Goal: Check status: Check status

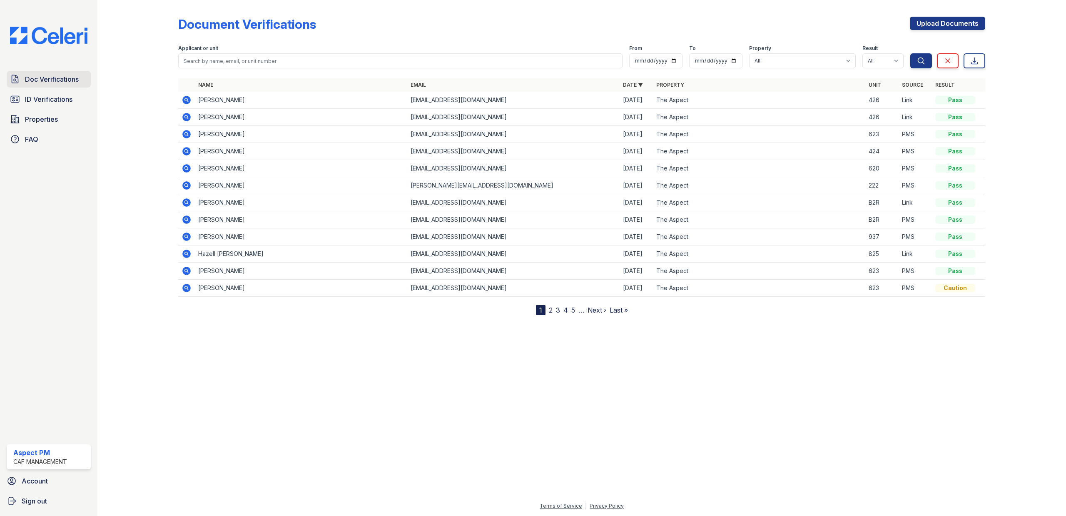
click at [36, 86] on link "Doc Verifications" at bounding box center [49, 79] width 84 height 17
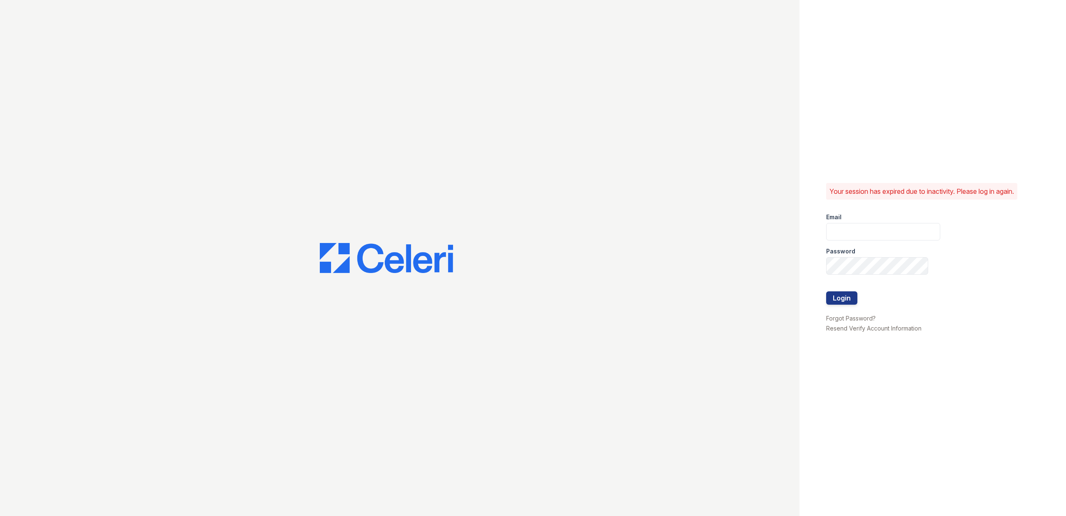
type input "Aspect.pm@cafmanagement.com"
click at [846, 297] on button "Login" at bounding box center [841, 297] width 31 height 13
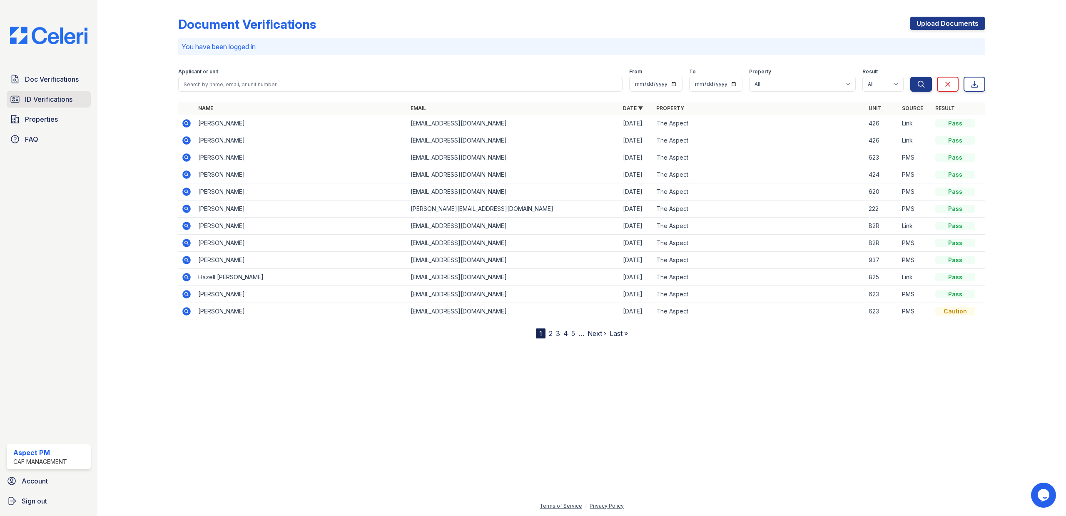
click at [57, 97] on span "ID Verifications" at bounding box center [48, 99] width 47 height 10
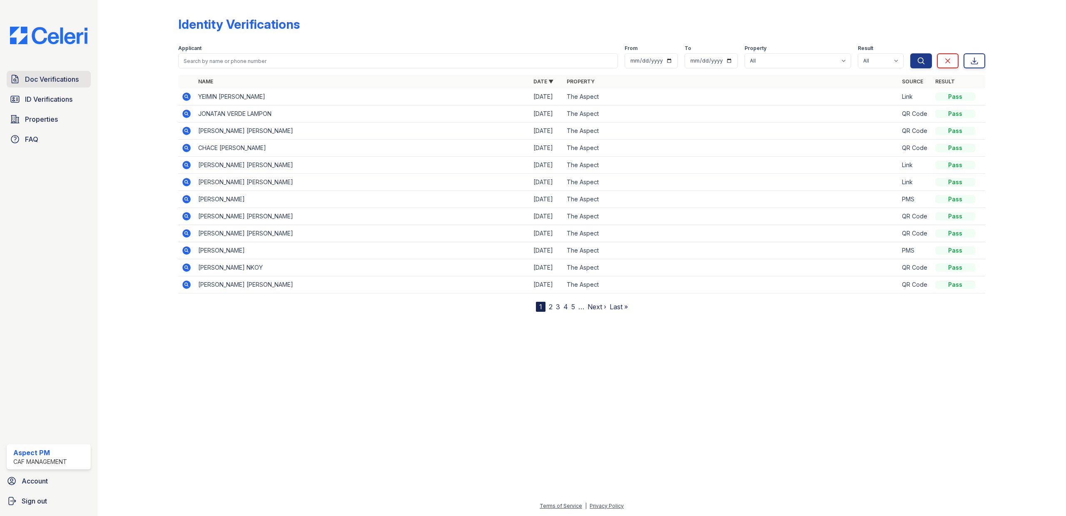
click at [47, 81] on span "Doc Verifications" at bounding box center [52, 79] width 54 height 10
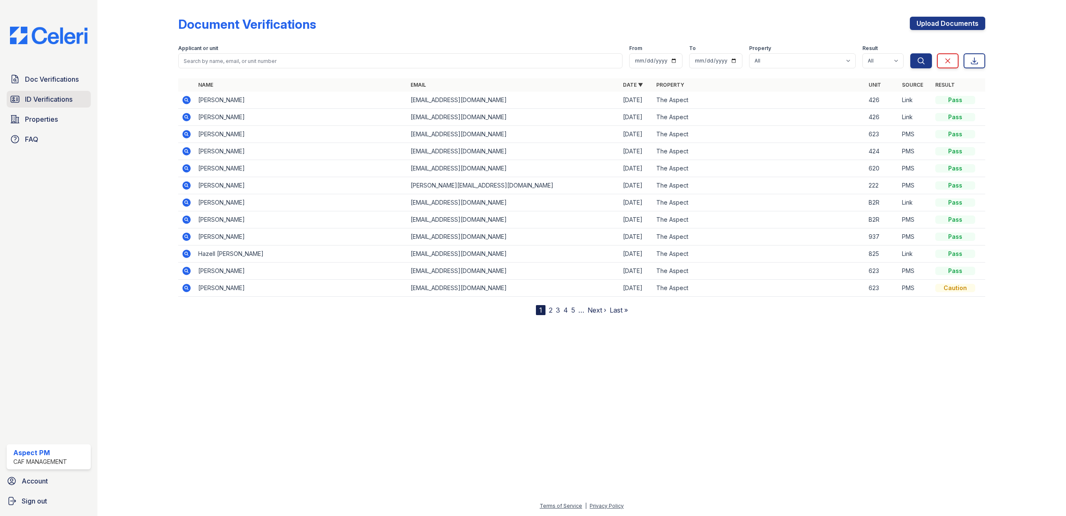
click at [71, 99] on span "ID Verifications" at bounding box center [48, 99] width 47 height 10
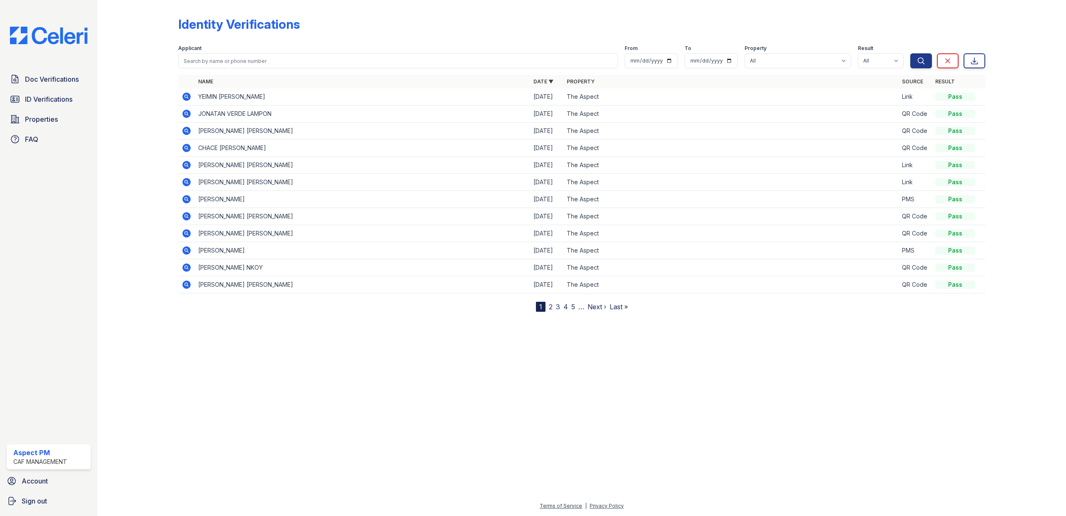
click at [186, 97] on icon at bounding box center [186, 96] width 2 height 2
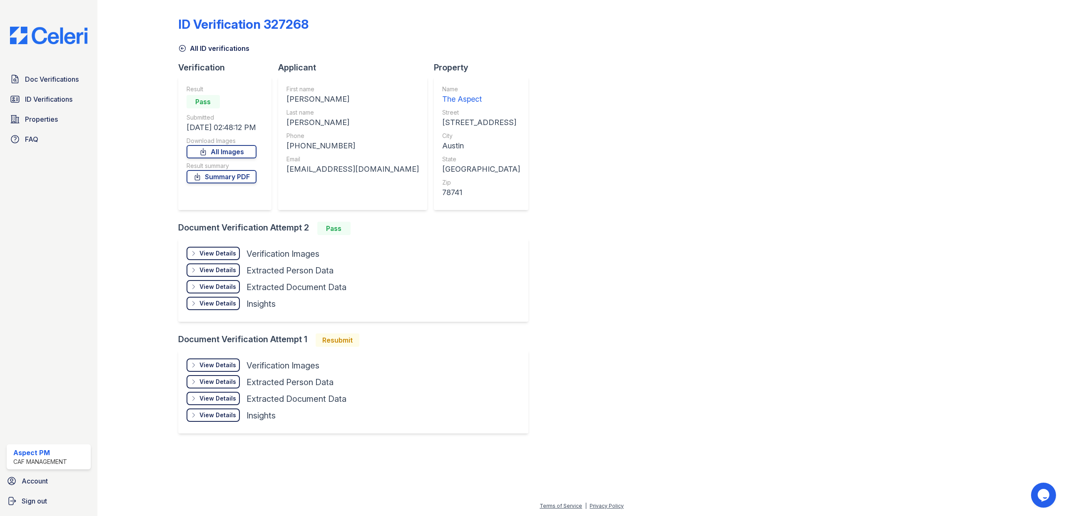
click at [210, 250] on div "View Details" at bounding box center [217, 253] width 37 height 8
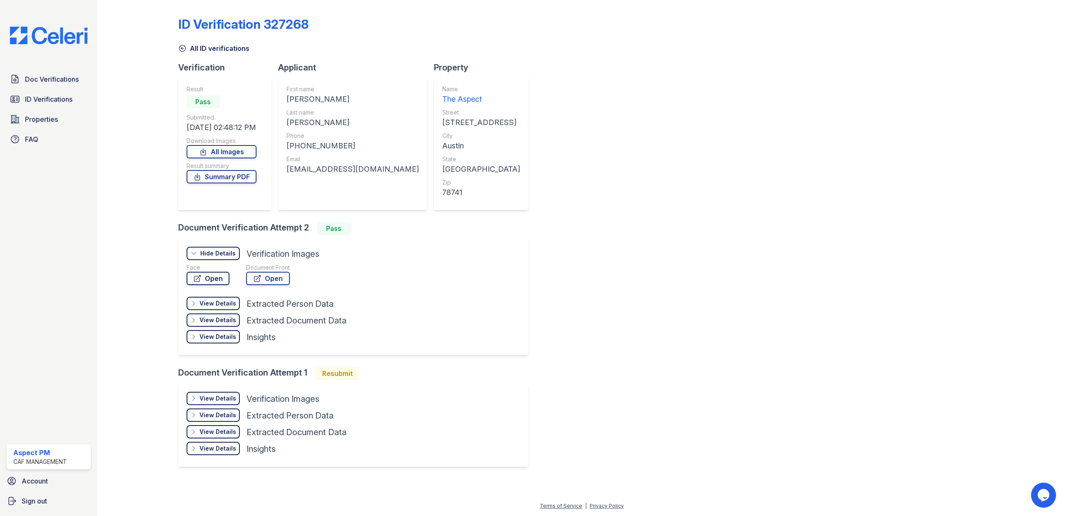
click at [197, 277] on icon at bounding box center [197, 278] width 8 height 8
click at [30, 91] on link "ID Verifications" at bounding box center [49, 99] width 84 height 17
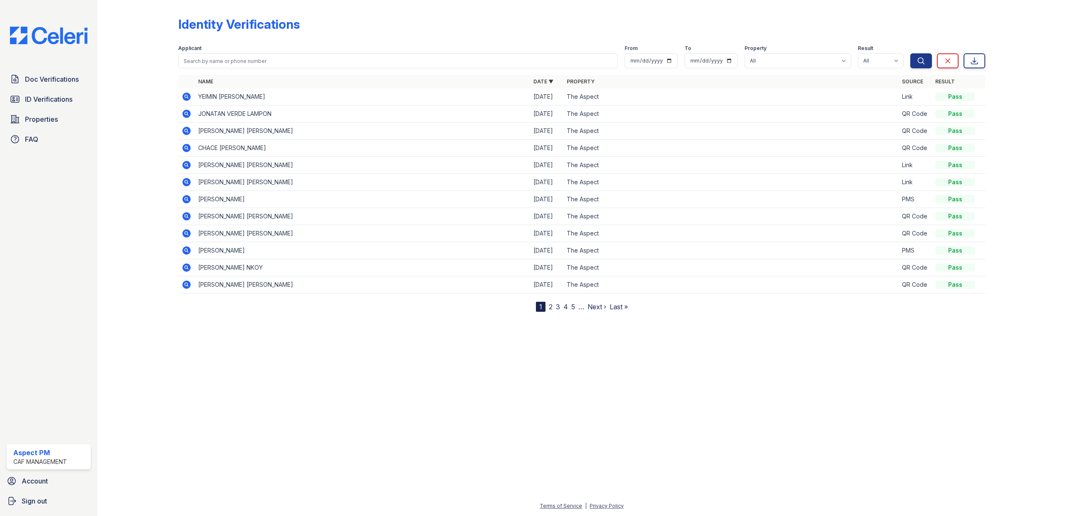
click at [190, 287] on icon at bounding box center [186, 284] width 8 height 8
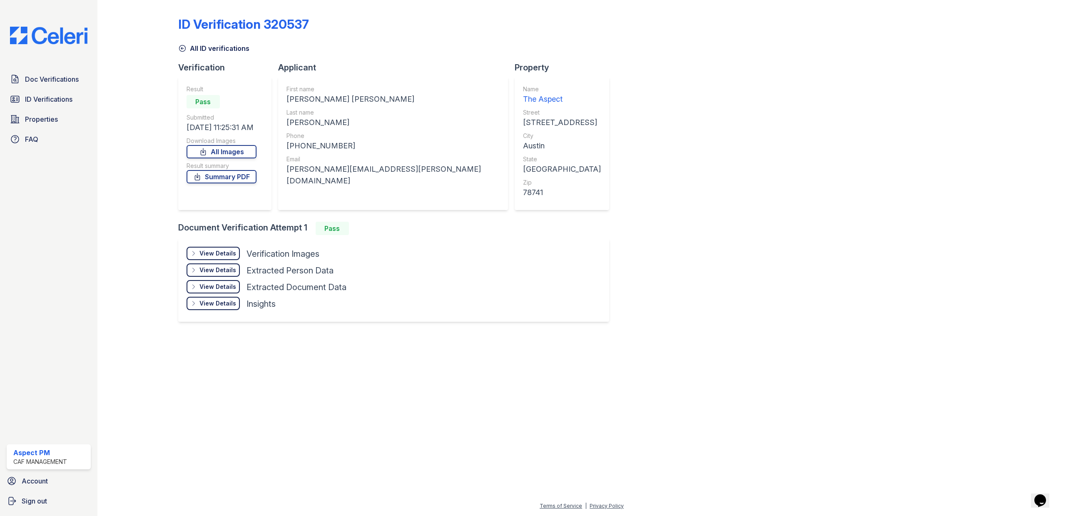
click at [212, 268] on div "View Details" at bounding box center [217, 270] width 37 height 8
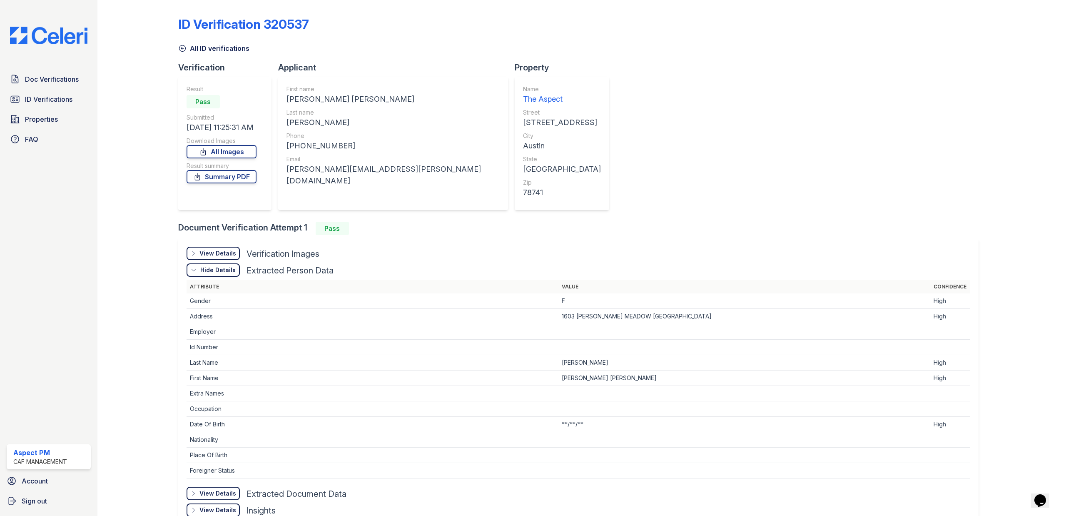
click at [209, 249] on div "View Details" at bounding box center [217, 253] width 37 height 8
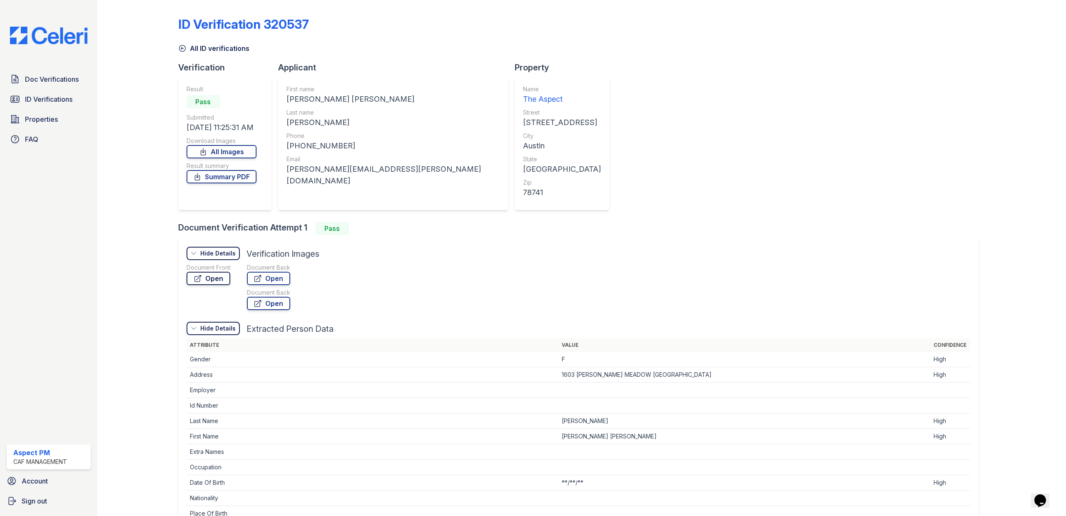
click at [206, 278] on link "Open" at bounding box center [209, 278] width 44 height 13
click at [37, 94] on span "ID Verifications" at bounding box center [48, 99] width 47 height 10
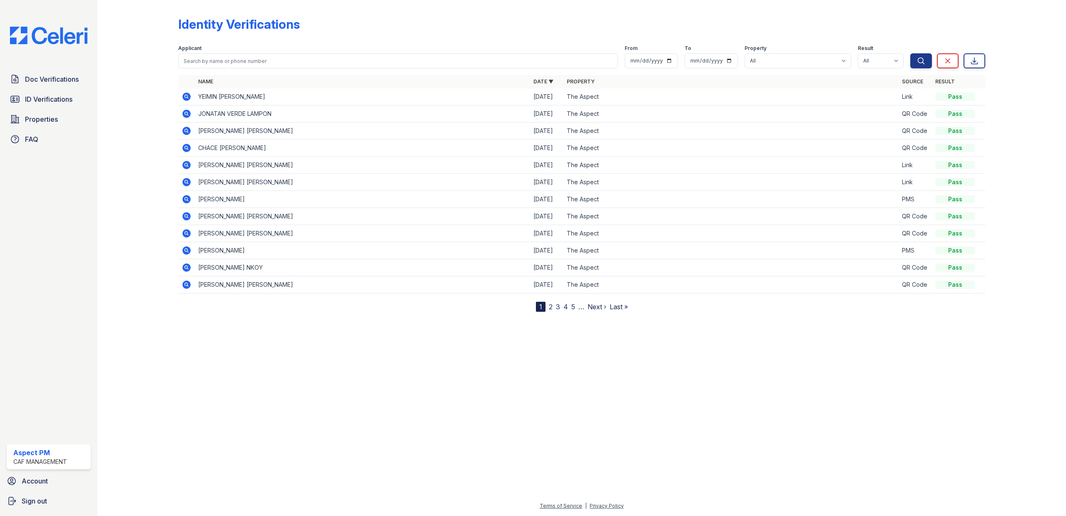
click at [551, 311] on link "2" at bounding box center [551, 306] width 4 height 8
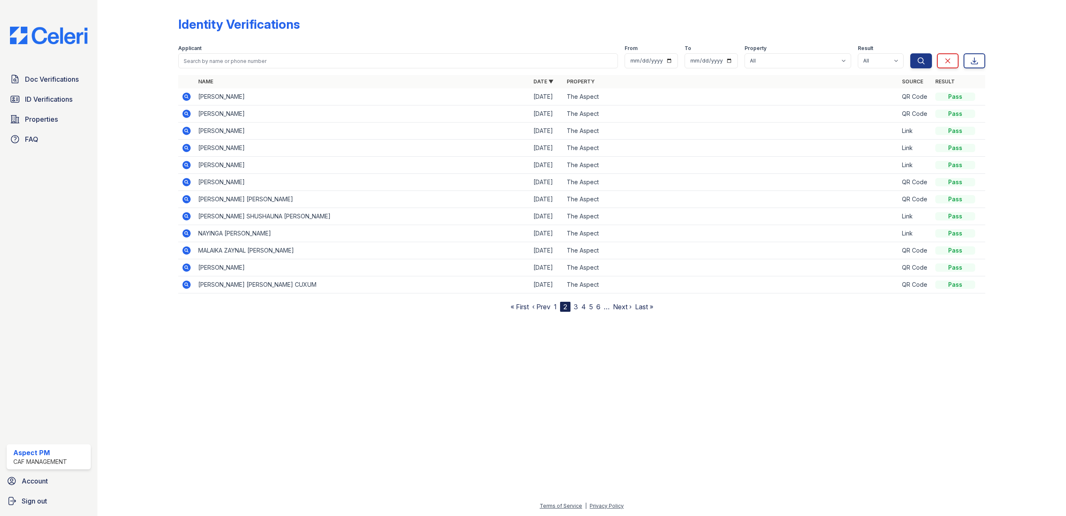
click at [187, 97] on icon at bounding box center [186, 96] width 2 height 2
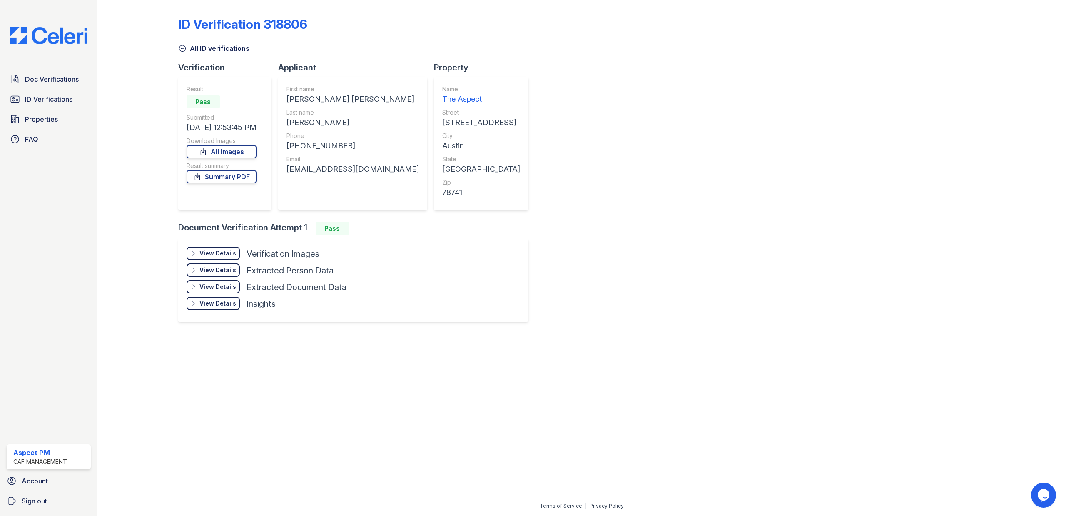
click at [209, 250] on div "View Details" at bounding box center [217, 253] width 37 height 8
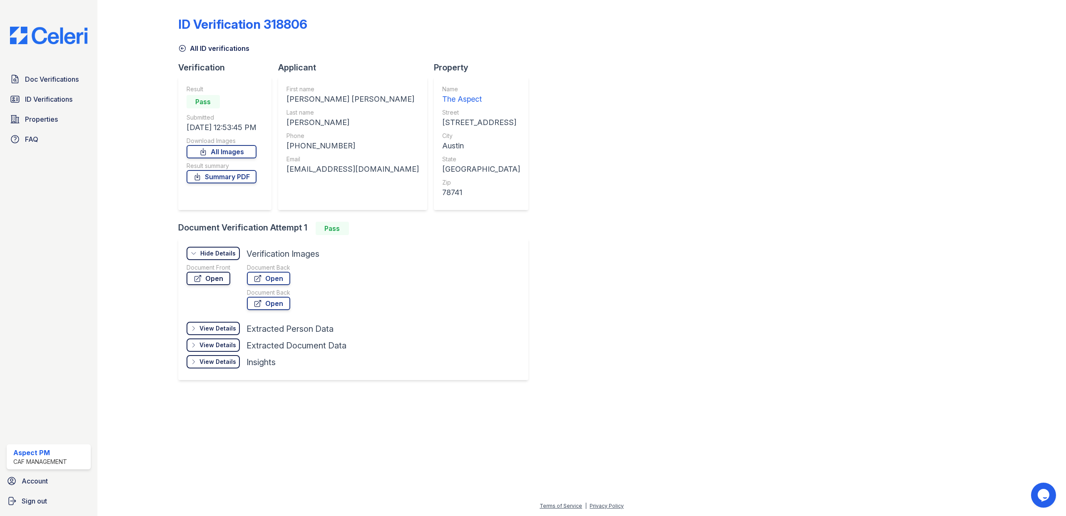
click at [212, 277] on link "Open" at bounding box center [209, 278] width 44 height 13
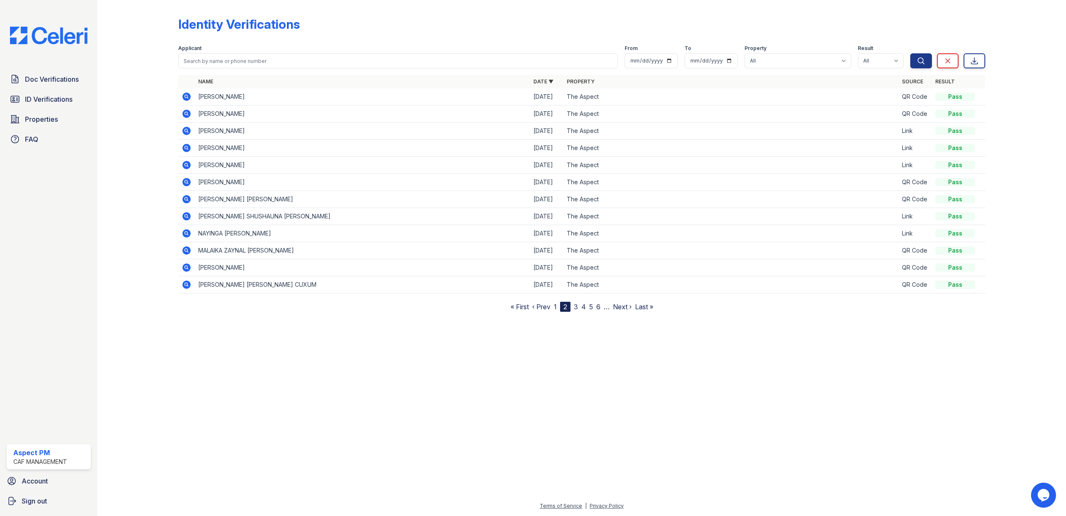
click at [189, 112] on icon at bounding box center [186, 114] width 8 height 8
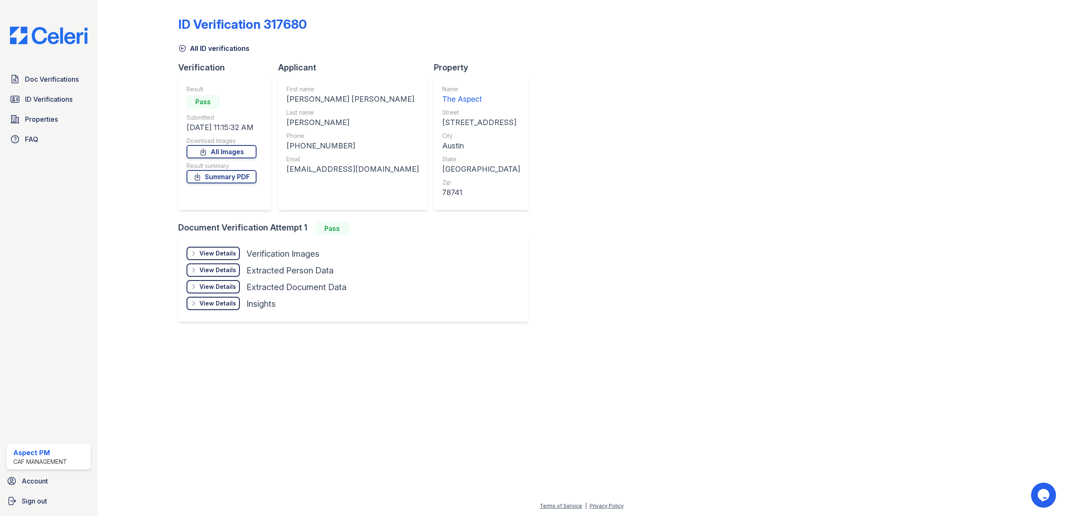
click at [202, 251] on div "View Details" at bounding box center [217, 253] width 37 height 8
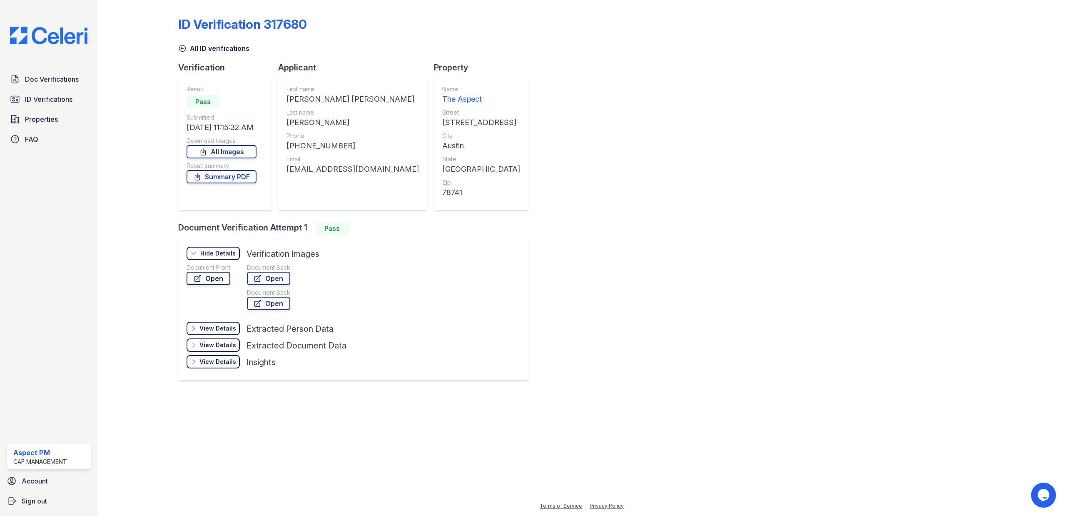
click at [215, 281] on link "Open" at bounding box center [209, 278] width 44 height 13
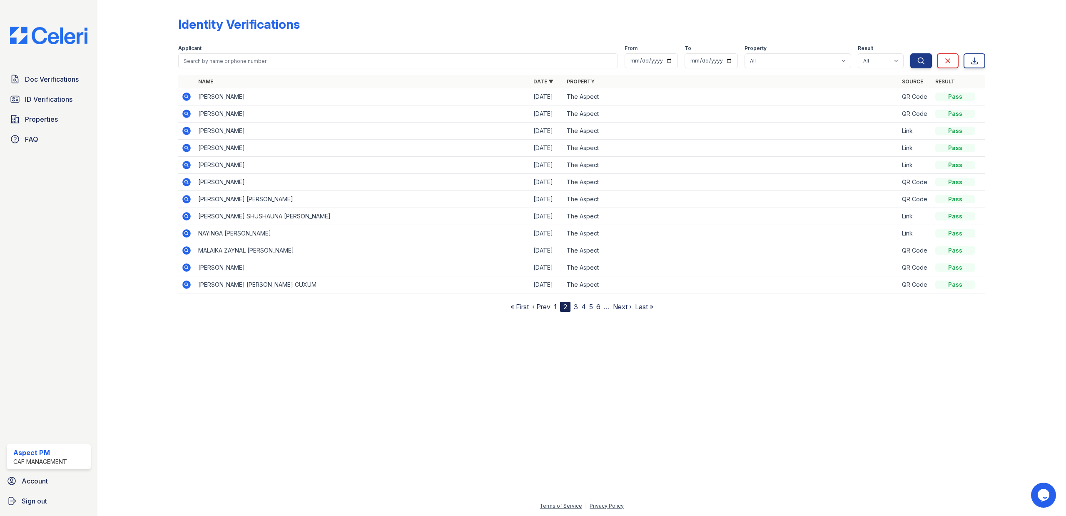
click at [186, 185] on icon at bounding box center [186, 182] width 8 height 8
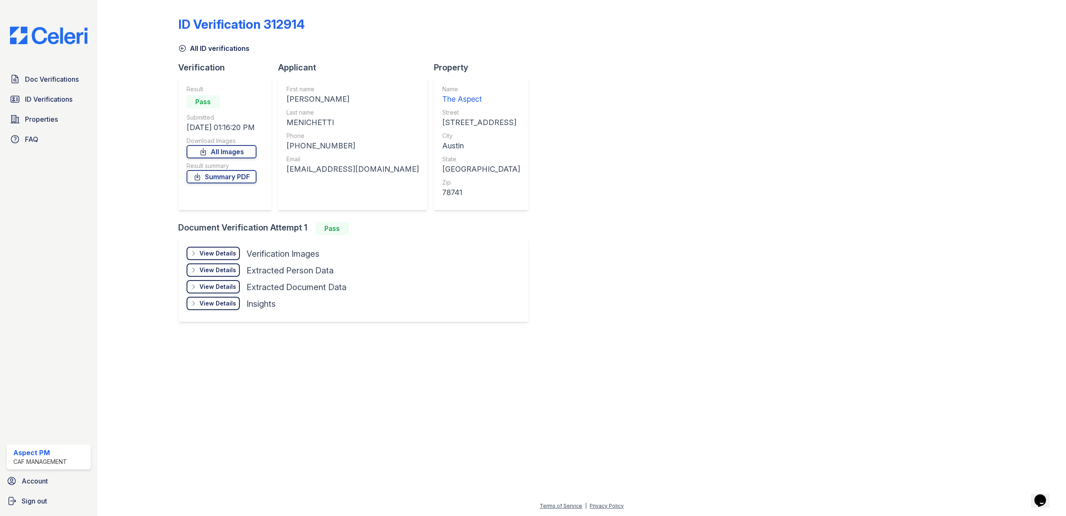
click at [217, 257] on div "View Details" at bounding box center [217, 253] width 37 height 8
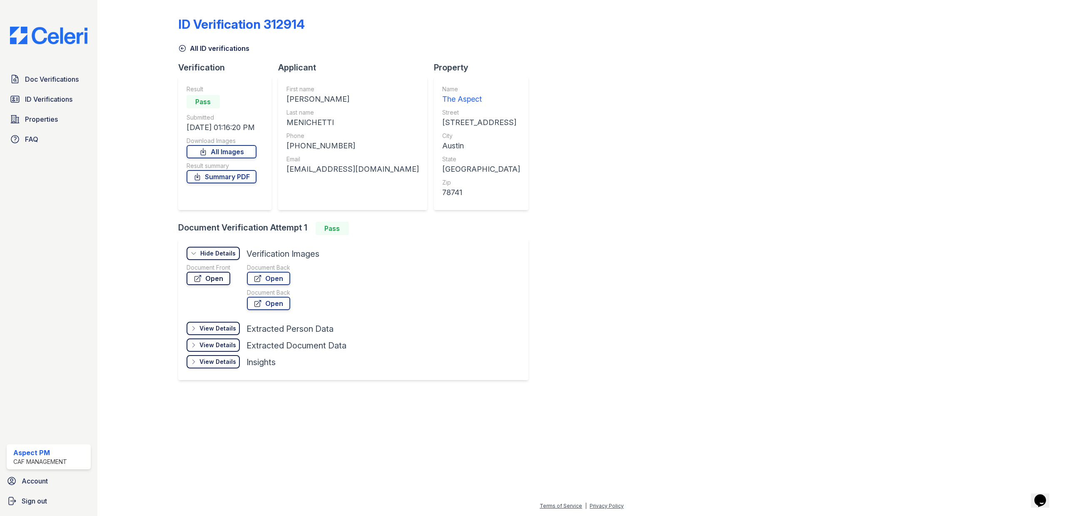
click at [212, 279] on link "Open" at bounding box center [209, 278] width 44 height 13
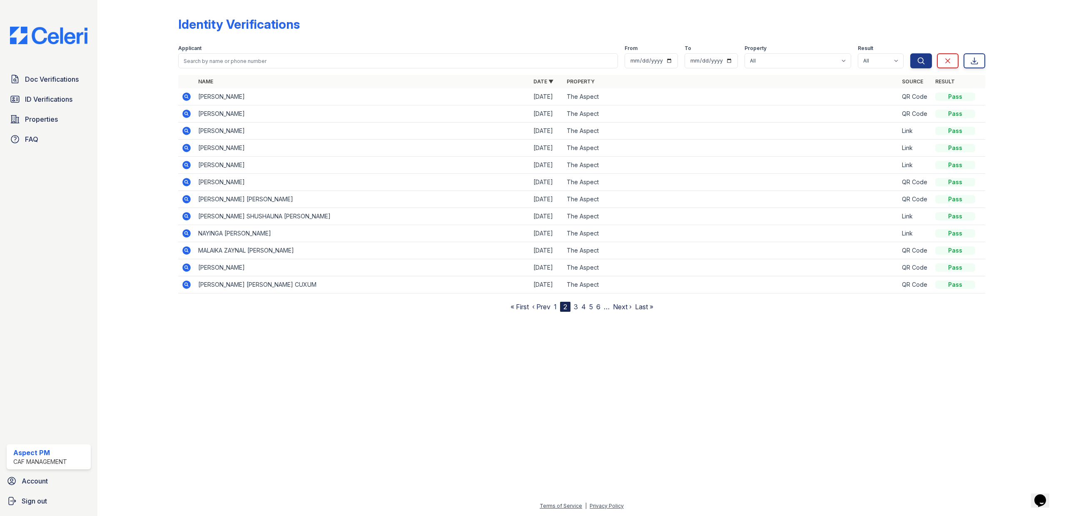
click at [187, 214] on icon at bounding box center [186, 216] width 8 height 8
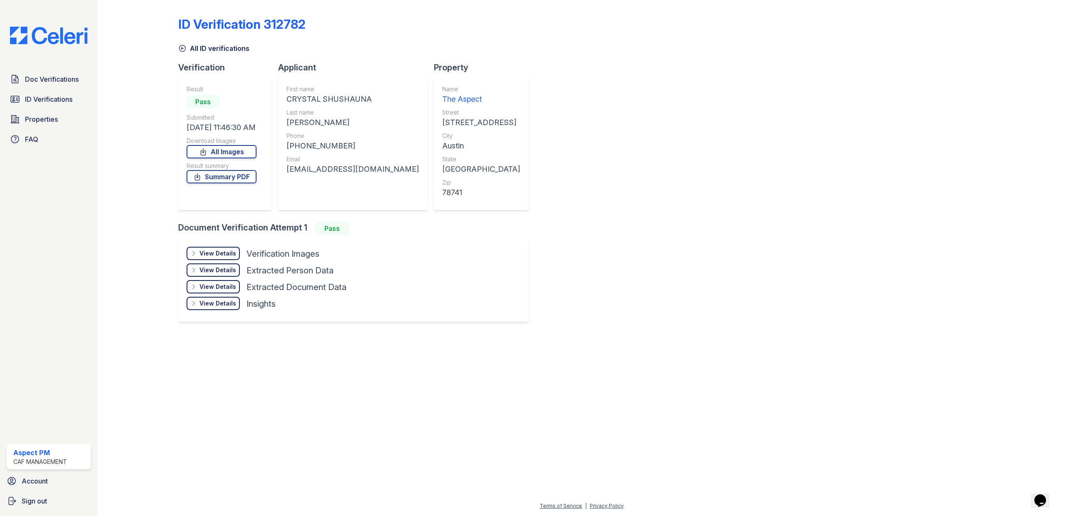
click at [217, 247] on div "View Details Details" at bounding box center [213, 253] width 53 height 13
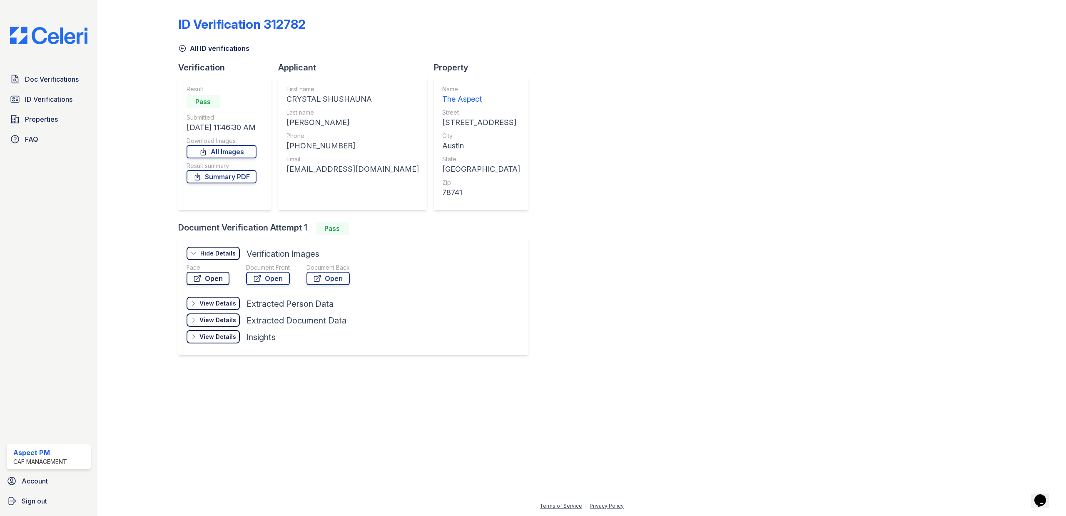
click at [207, 275] on link "Open" at bounding box center [208, 278] width 43 height 13
click at [264, 277] on link "Open" at bounding box center [268, 278] width 44 height 13
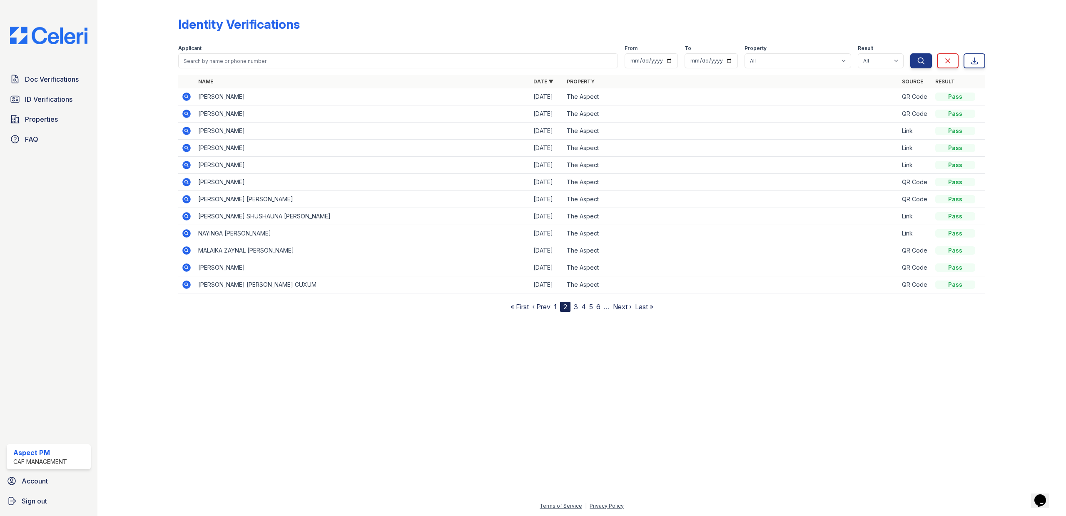
click at [187, 249] on icon at bounding box center [186, 250] width 8 height 8
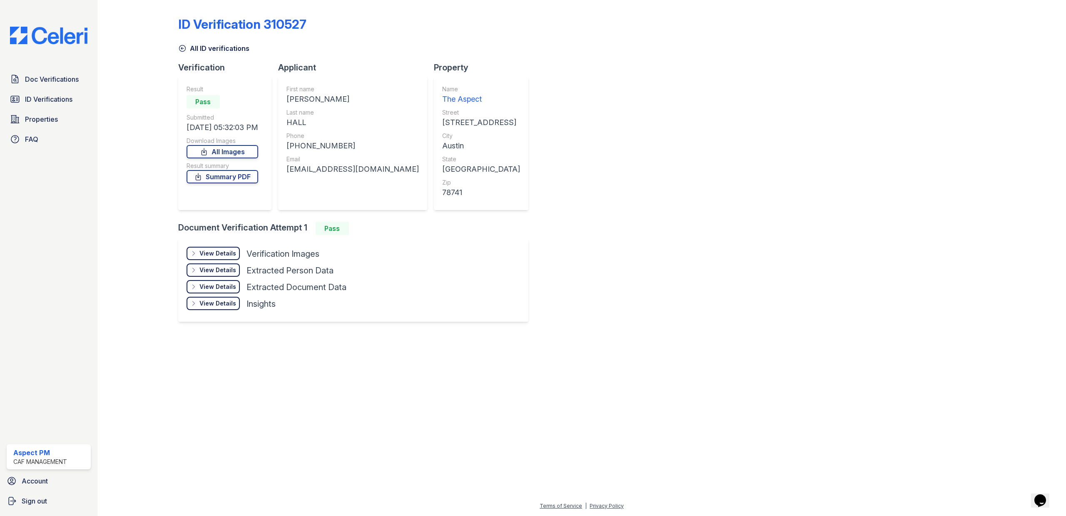
click at [226, 251] on div "View Details" at bounding box center [217, 253] width 37 height 8
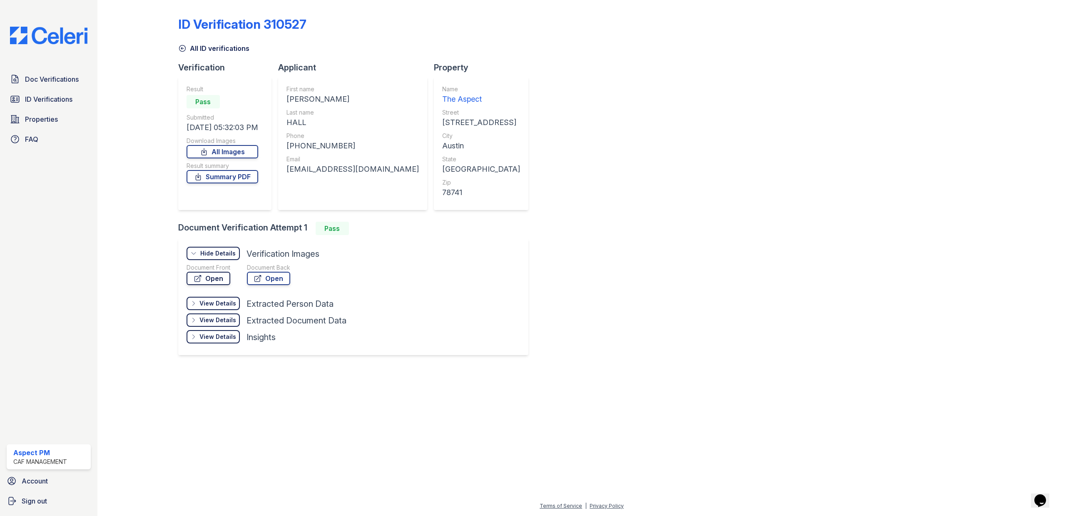
click at [207, 279] on link "Open" at bounding box center [209, 278] width 44 height 13
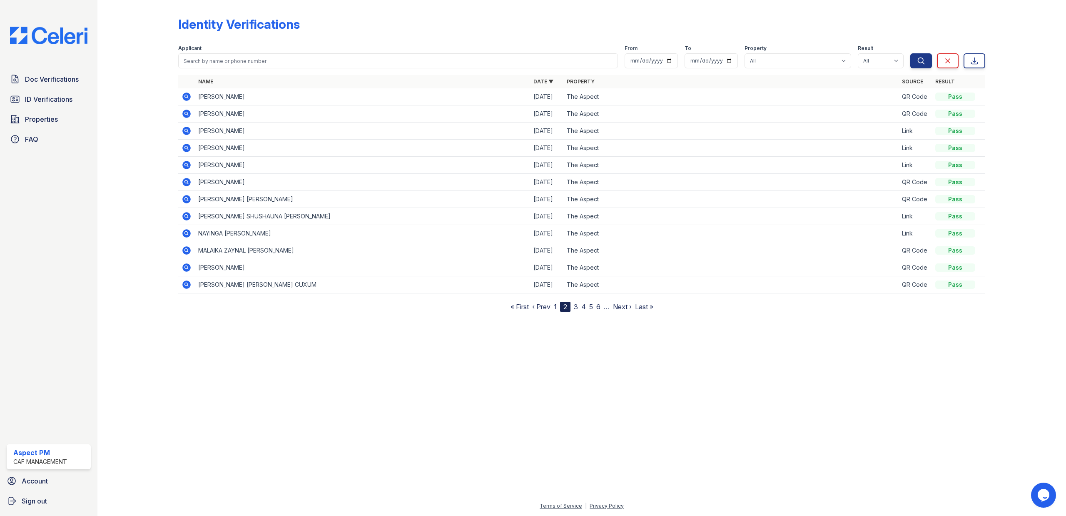
click at [576, 309] on link "3" at bounding box center [576, 306] width 4 height 8
